Goal: Task Accomplishment & Management: Complete application form

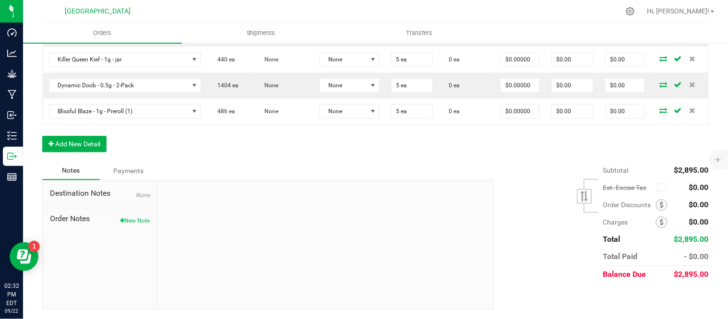
scroll to position [682, 0]
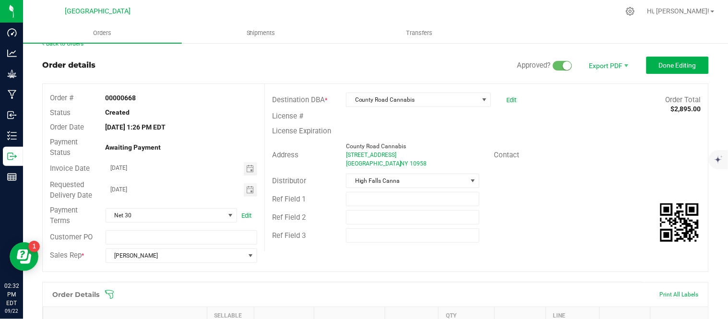
scroll to position [0, 0]
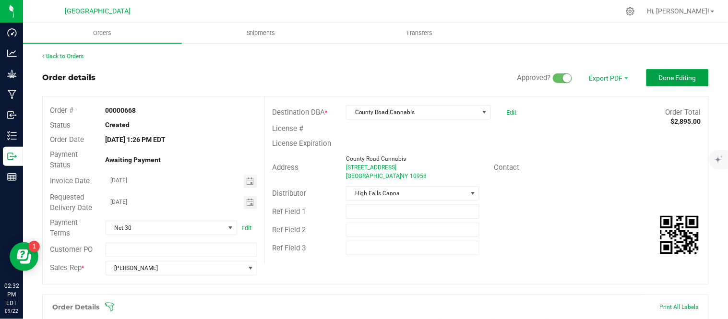
click at [664, 75] on span "Done Editing" at bounding box center [677, 78] width 37 height 8
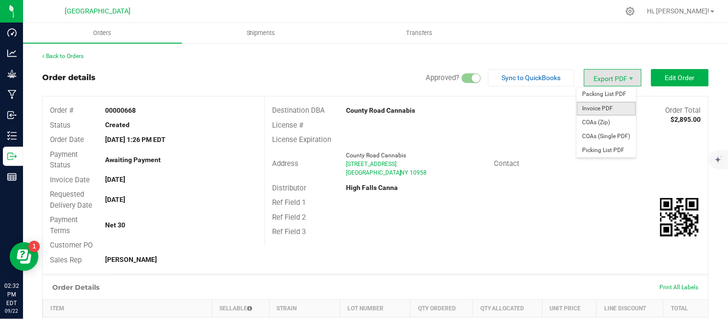
click at [605, 106] on span "Invoice PDF" at bounding box center [606, 109] width 59 height 14
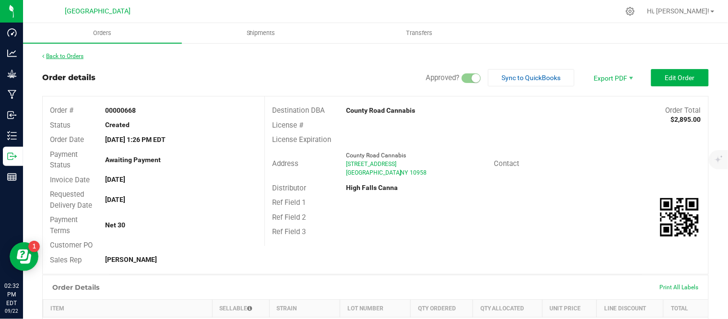
click at [52, 54] on link "Back to Orders" at bounding box center [62, 56] width 41 height 7
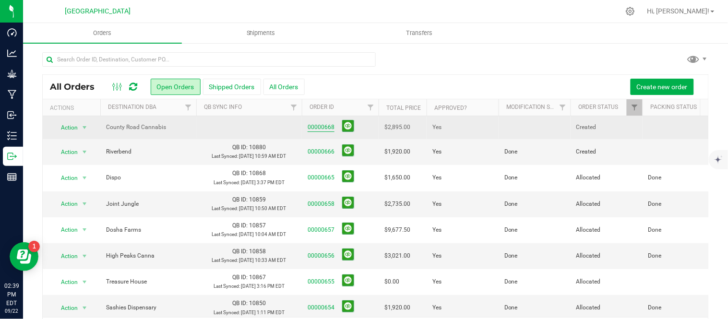
click at [309, 125] on link "00000668" at bounding box center [321, 127] width 27 height 9
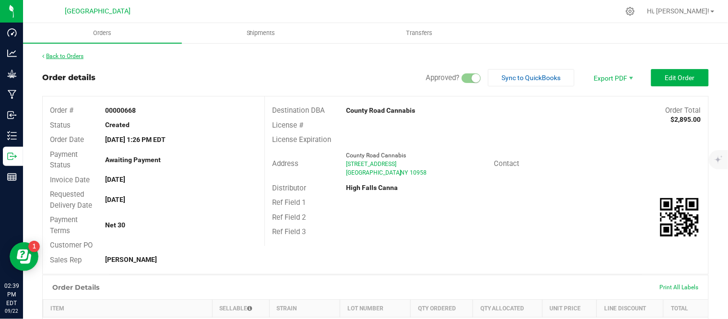
click at [77, 55] on link "Back to Orders" at bounding box center [62, 56] width 41 height 7
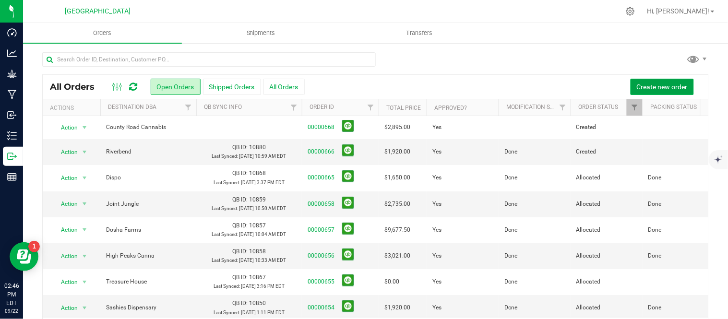
click at [663, 89] on span "Create new order" at bounding box center [662, 87] width 51 height 8
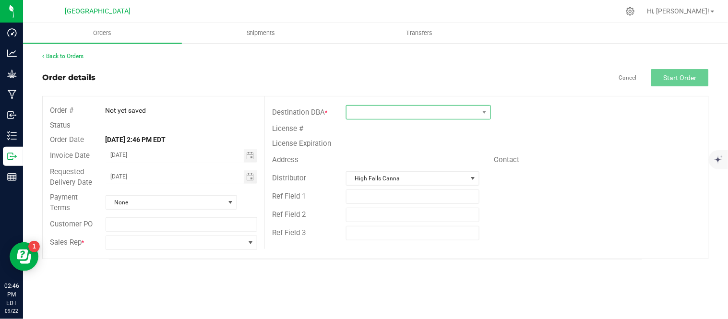
click at [450, 113] on span at bounding box center [412, 112] width 132 height 13
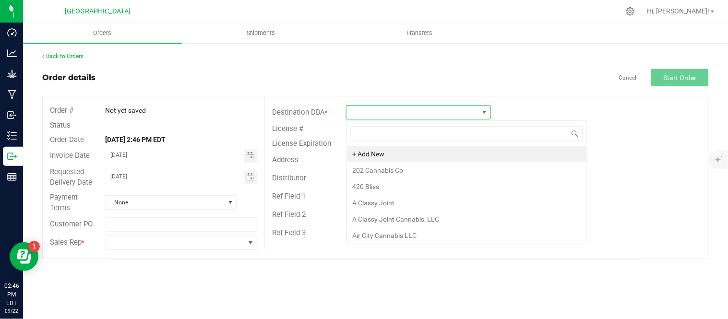
scroll to position [14, 144]
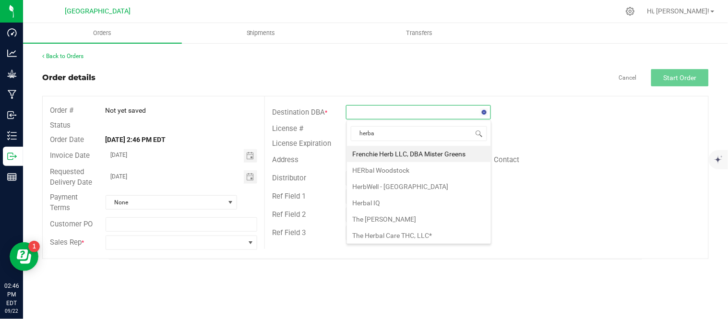
type input "herbal"
click at [407, 152] on li "HERbal Woodstock" at bounding box center [419, 154] width 144 height 16
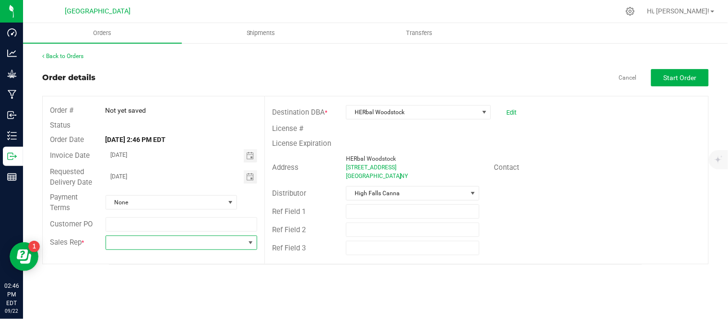
click at [164, 247] on span at bounding box center [175, 242] width 139 height 13
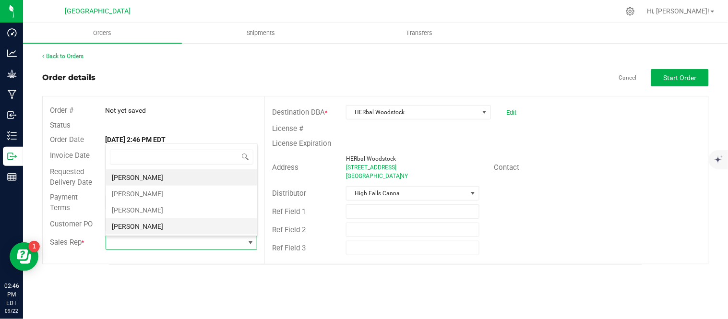
scroll to position [14, 150]
click at [150, 193] on li "[PERSON_NAME]" at bounding box center [181, 194] width 151 height 16
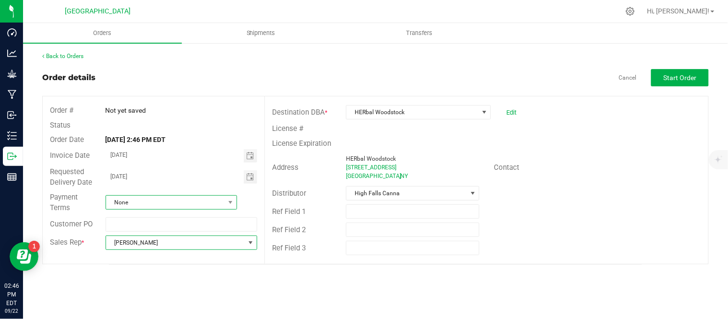
click at [154, 200] on span "None" at bounding box center [165, 202] width 119 height 13
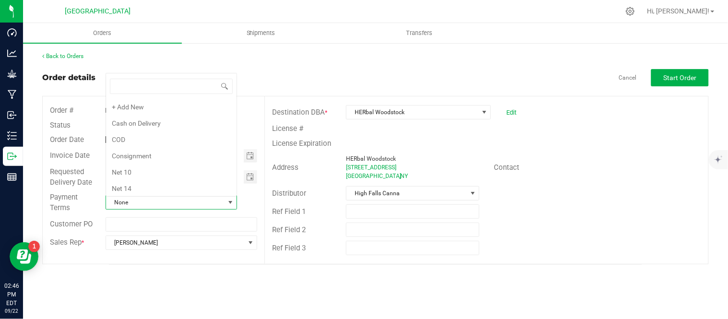
scroll to position [133, 0]
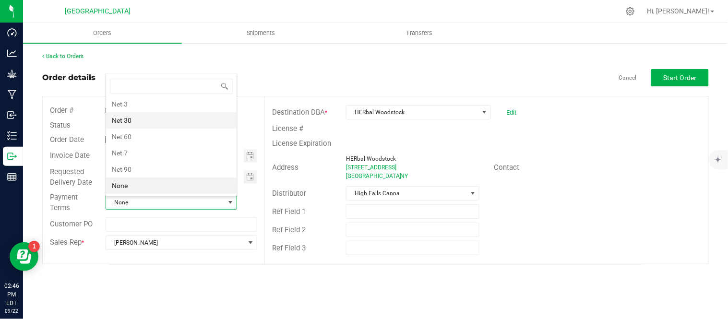
click at [140, 123] on li "Net 30" at bounding box center [171, 120] width 130 height 16
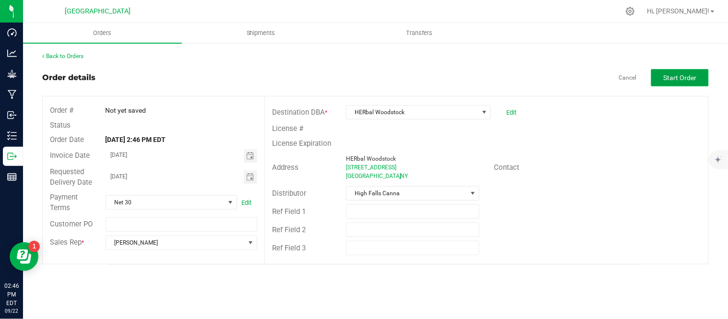
click at [693, 76] on span "Start Order" at bounding box center [680, 78] width 33 height 8
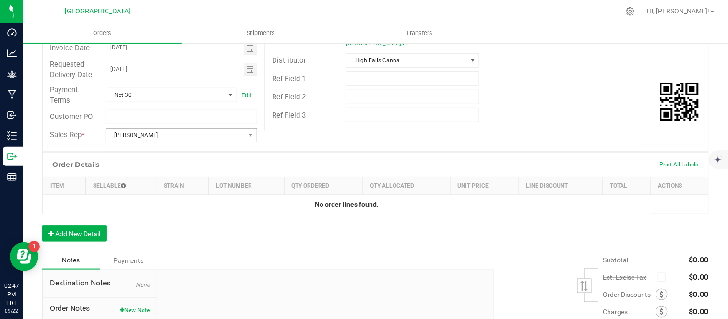
scroll to position [160, 0]
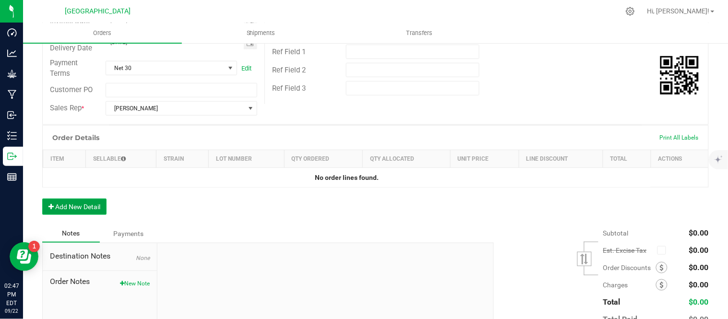
click at [64, 214] on button "Add New Detail" at bounding box center [74, 207] width 64 height 16
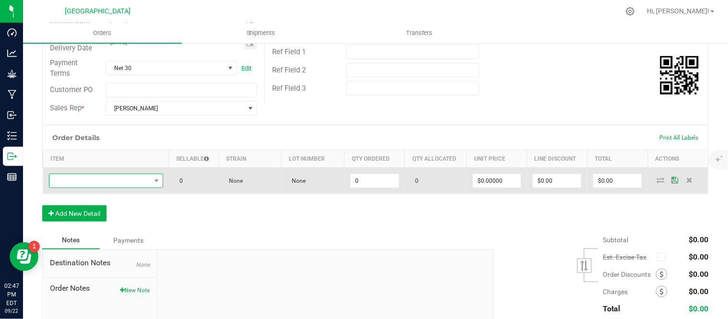
click at [77, 184] on span "NO DATA FOUND" at bounding box center [99, 180] width 101 height 13
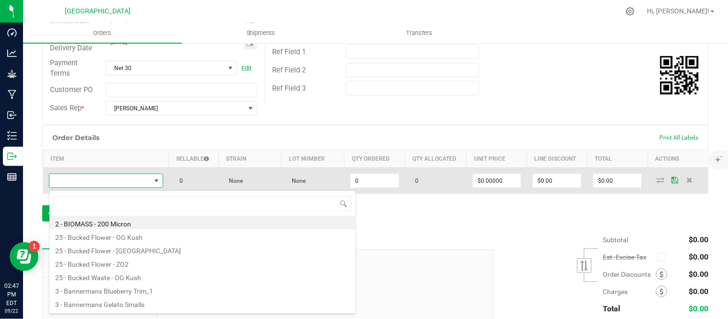
scroll to position [14, 109]
type input "bliss"
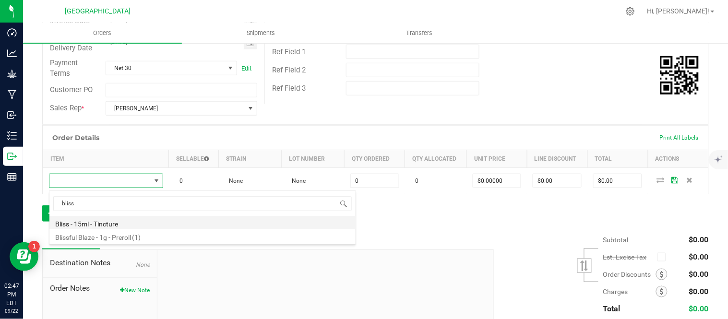
click at [91, 225] on li "Bliss - 15ml - Tincture" at bounding box center [202, 222] width 306 height 13
type input "0 ea"
type input "$20.00000"
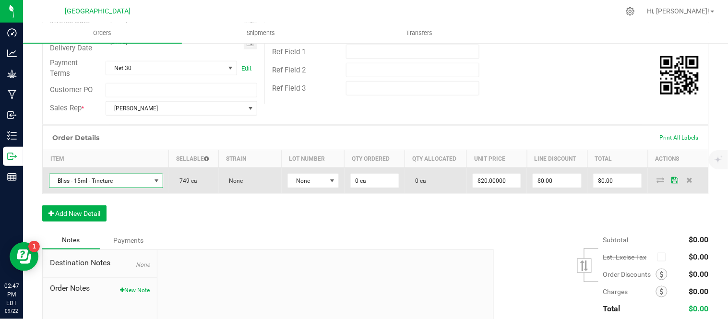
click at [106, 181] on span "Bliss - 15ml - Tincture" at bounding box center [99, 180] width 101 height 13
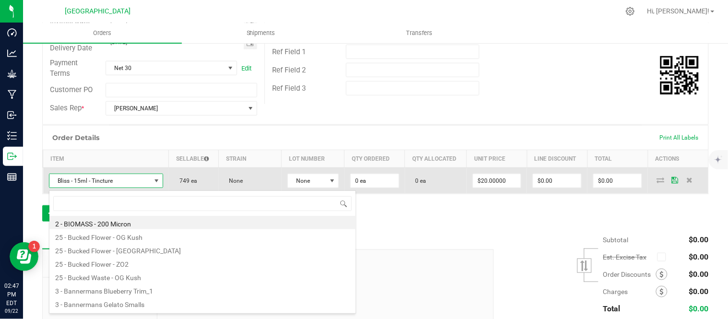
scroll to position [14, 111]
type input "super"
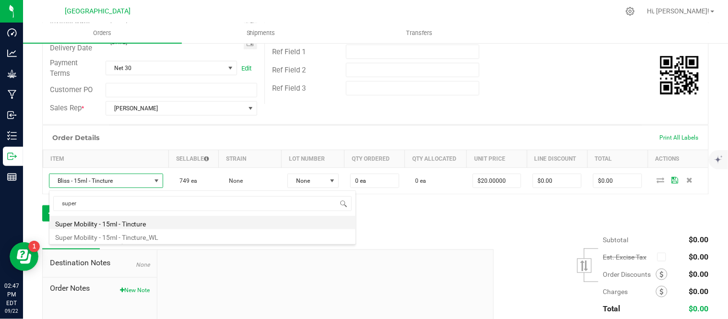
click at [130, 222] on li "Super Mobility - 15ml - Tincture" at bounding box center [202, 222] width 306 height 13
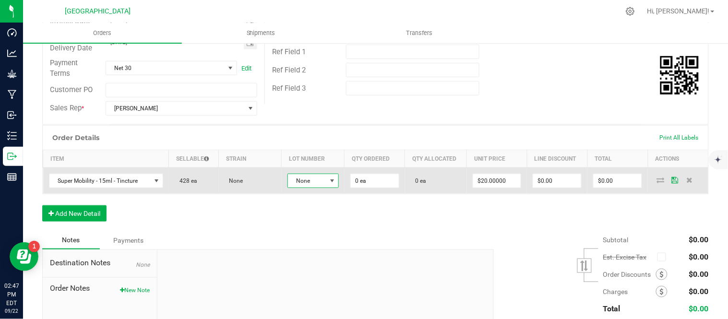
click at [321, 188] on span "None" at bounding box center [307, 180] width 38 height 13
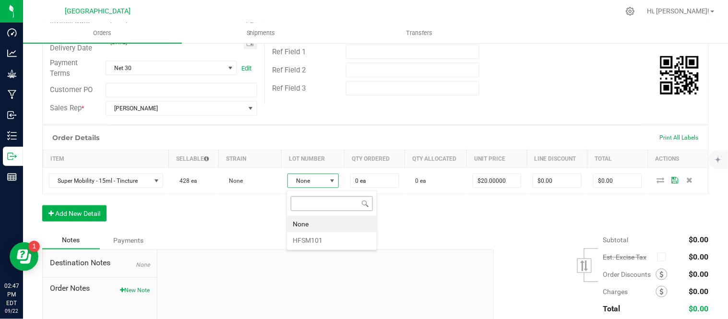
scroll to position [14, 49]
click at [315, 242] on li "HFSM101" at bounding box center [332, 240] width 90 height 16
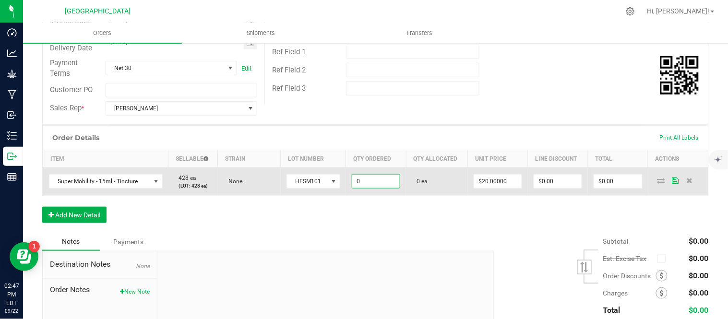
click at [376, 186] on input "0" at bounding box center [375, 181] width 47 height 13
type input "24 ea"
type input "20"
type input "$480.00"
click at [484, 181] on input "20" at bounding box center [497, 181] width 47 height 13
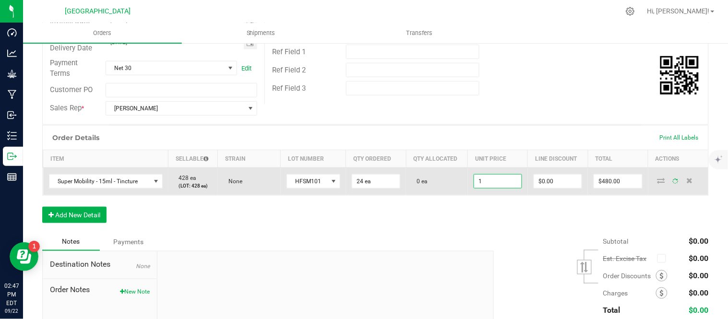
type input "15"
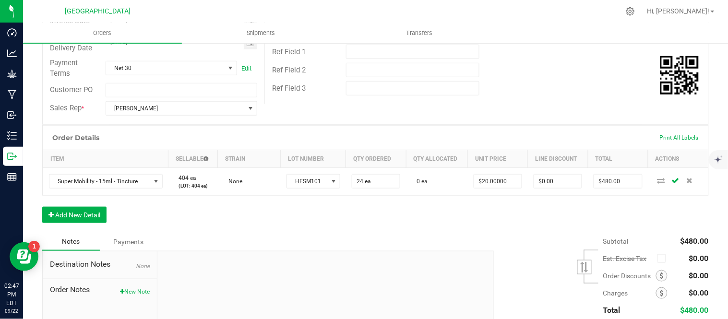
click at [493, 229] on div "Order Details Print All Labels Item Sellable Strain Lot Number Qty Ordered Qty …" at bounding box center [375, 178] width 666 height 107
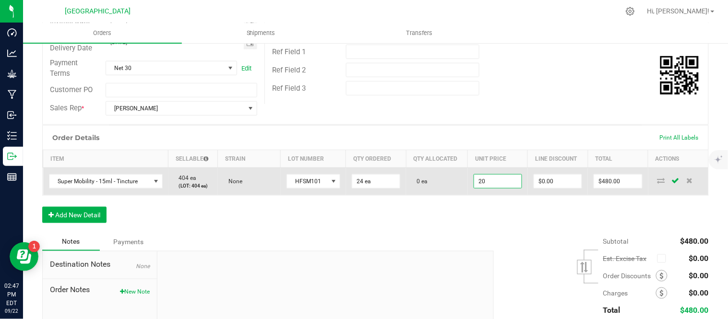
click at [504, 185] on input "20" at bounding box center [497, 181] width 47 height 13
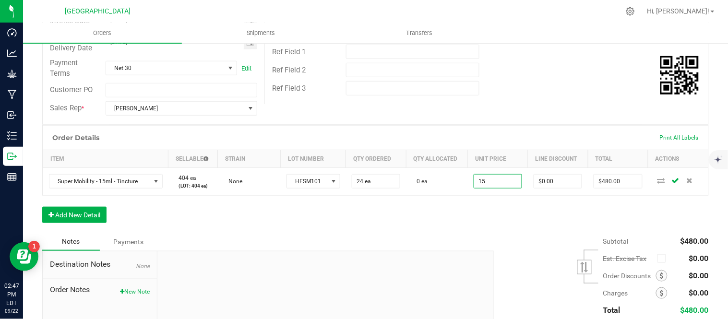
type input "$15.00000"
type input "$360.00"
click at [505, 219] on div "Order Details Print All Labels Item Sellable Strain Lot Number Qty Ordered Qty …" at bounding box center [375, 178] width 666 height 107
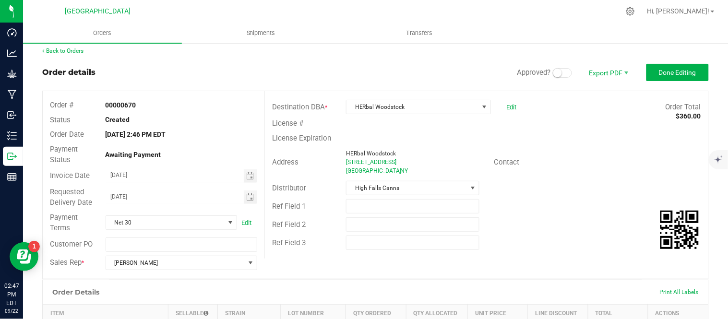
scroll to position [0, 0]
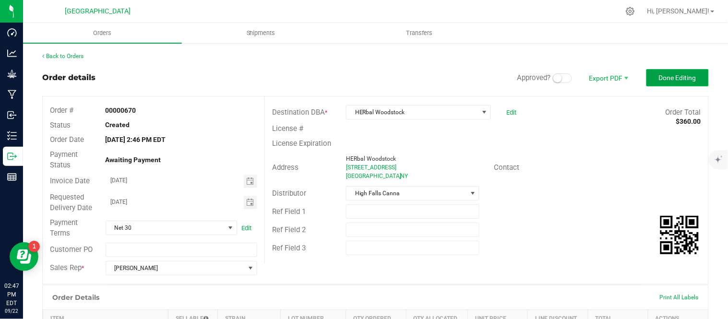
click at [682, 76] on span "Done Editing" at bounding box center [677, 78] width 37 height 8
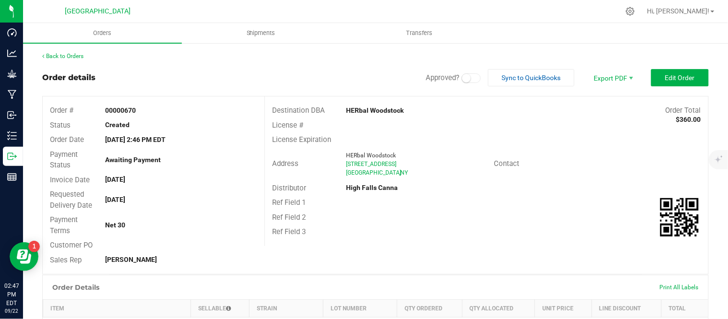
click at [462, 81] on small at bounding box center [466, 78] width 9 height 9
